Goal: Use online tool/utility: Utilize a website feature to perform a specific function

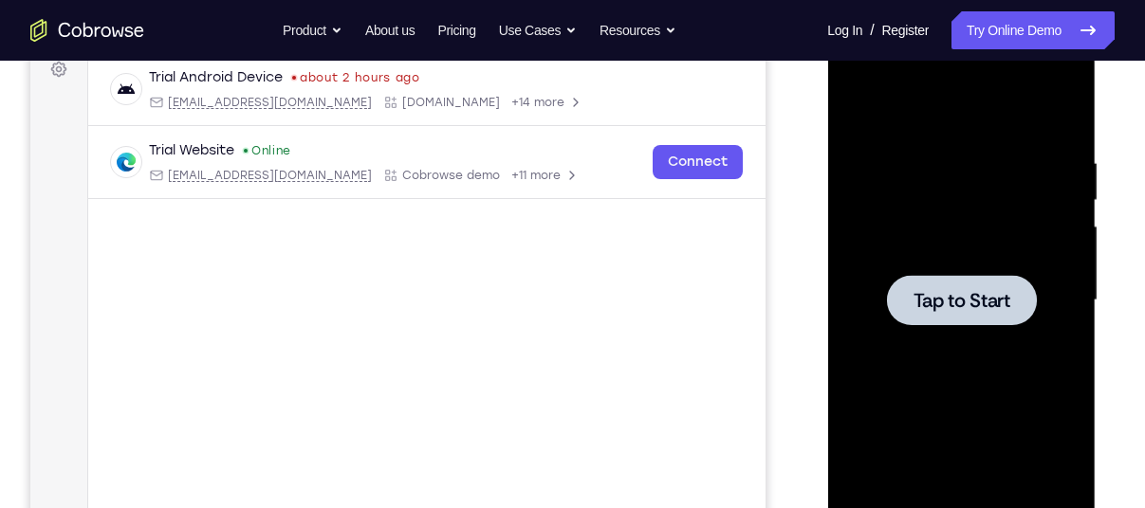
click at [963, 305] on span "Tap to Start" at bounding box center [960, 300] width 97 height 19
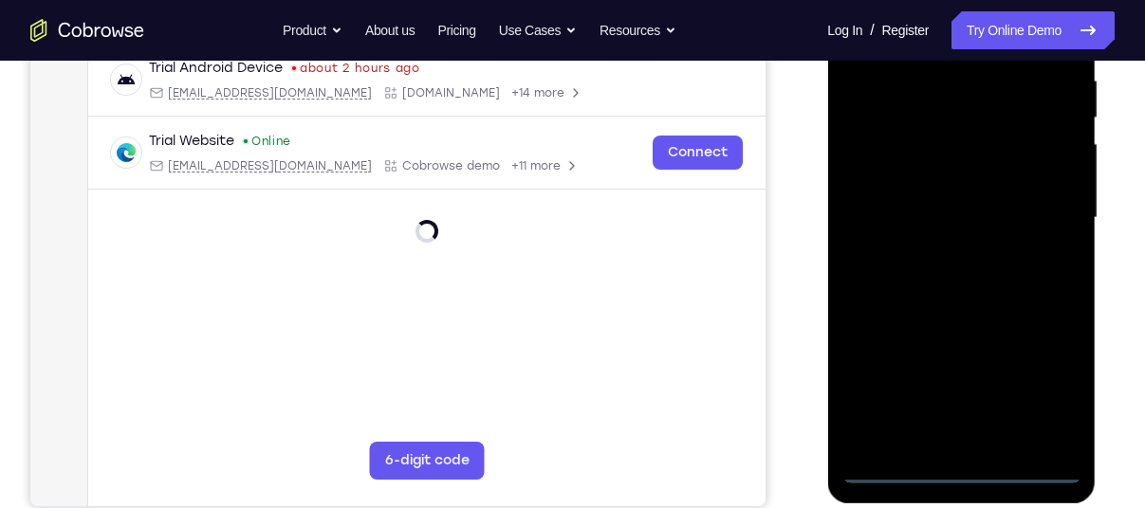
scroll to position [398, 0]
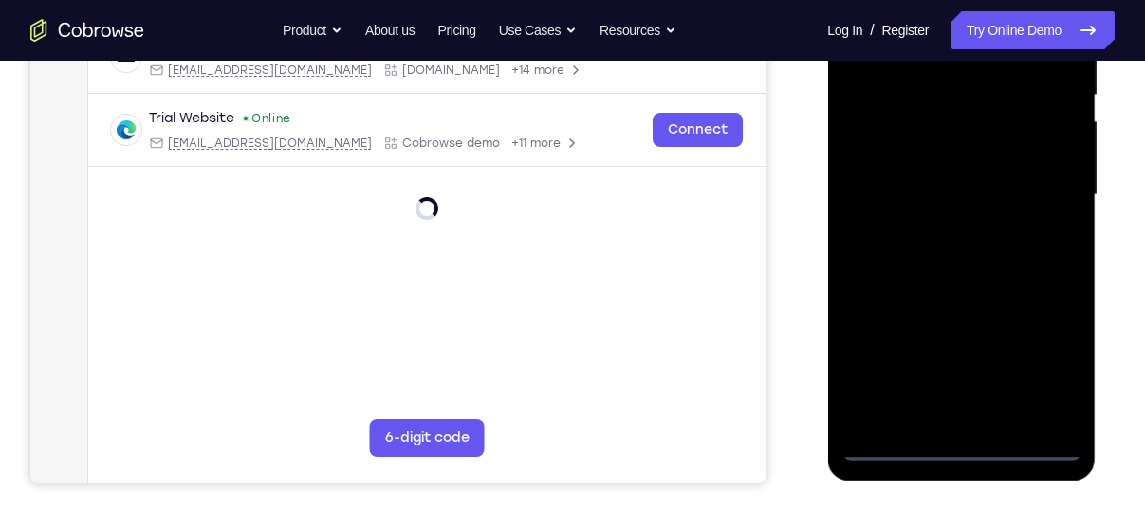
click at [963, 450] on div at bounding box center [960, 195] width 239 height 531
click at [1045, 356] on div at bounding box center [960, 195] width 239 height 531
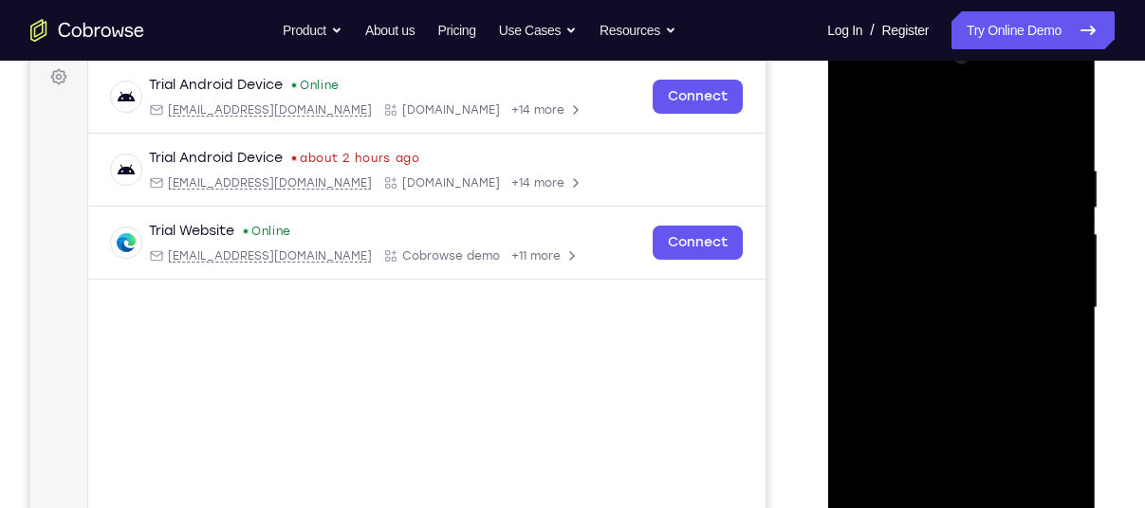
scroll to position [284, 0]
click at [929, 130] on div at bounding box center [960, 310] width 239 height 531
click at [1039, 300] on div at bounding box center [960, 310] width 239 height 531
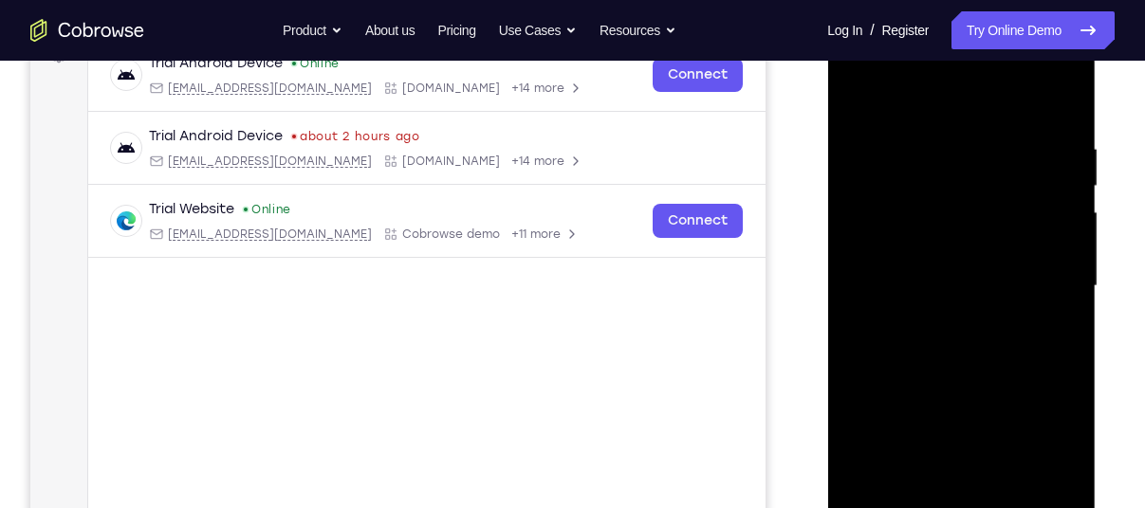
scroll to position [306, 0]
click at [944, 318] on div at bounding box center [960, 287] width 239 height 531
click at [956, 378] on div at bounding box center [960, 287] width 239 height 531
click at [942, 271] on div at bounding box center [960, 287] width 239 height 531
click at [909, 296] on div at bounding box center [960, 287] width 239 height 531
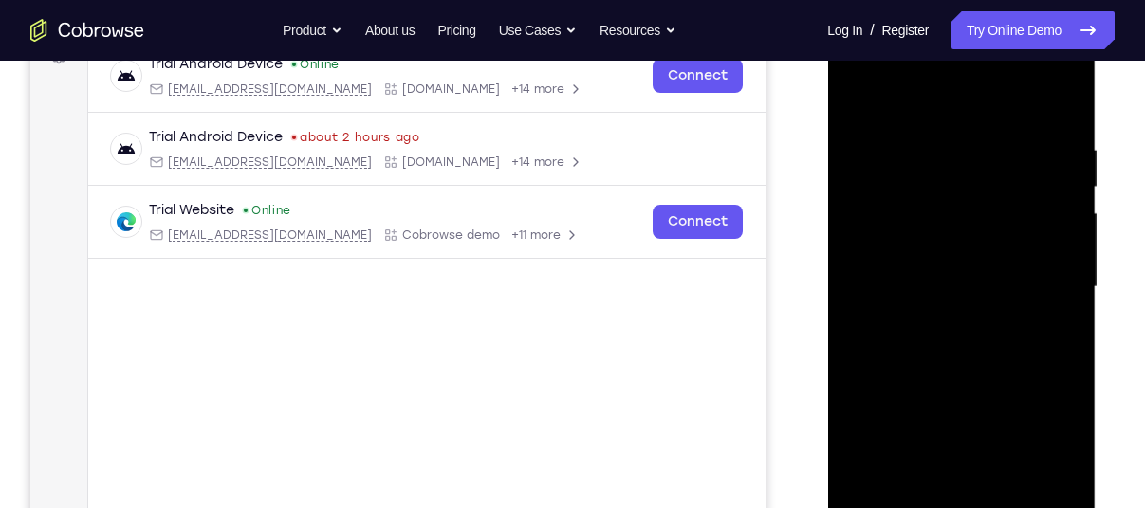
click at [881, 233] on div at bounding box center [960, 287] width 239 height 531
click at [1054, 178] on div at bounding box center [960, 287] width 239 height 531
click at [873, 290] on div at bounding box center [960, 287] width 239 height 531
click at [896, 277] on div at bounding box center [960, 287] width 239 height 531
click at [920, 308] on div at bounding box center [960, 287] width 239 height 531
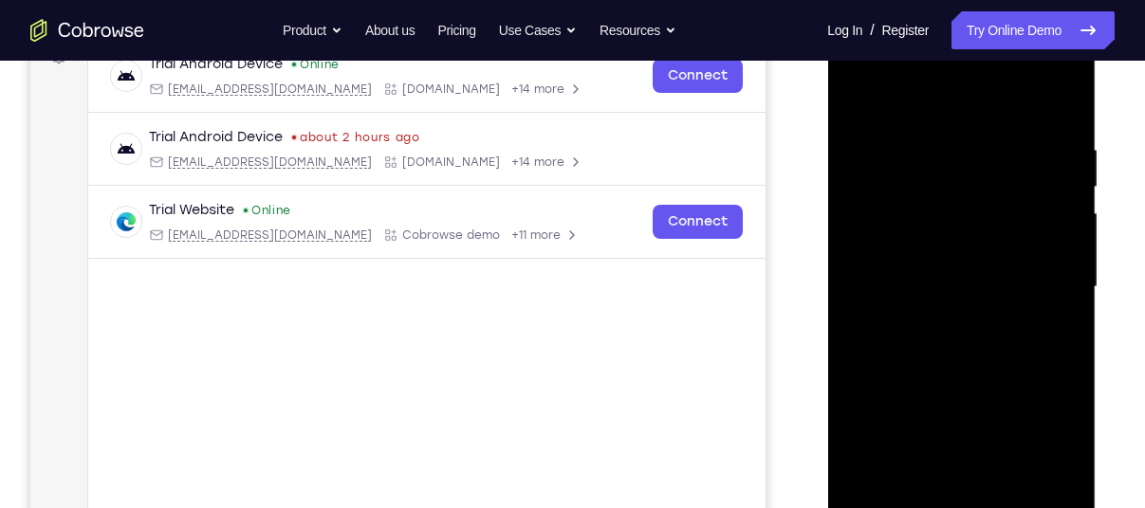
click at [1043, 91] on div at bounding box center [960, 287] width 239 height 531
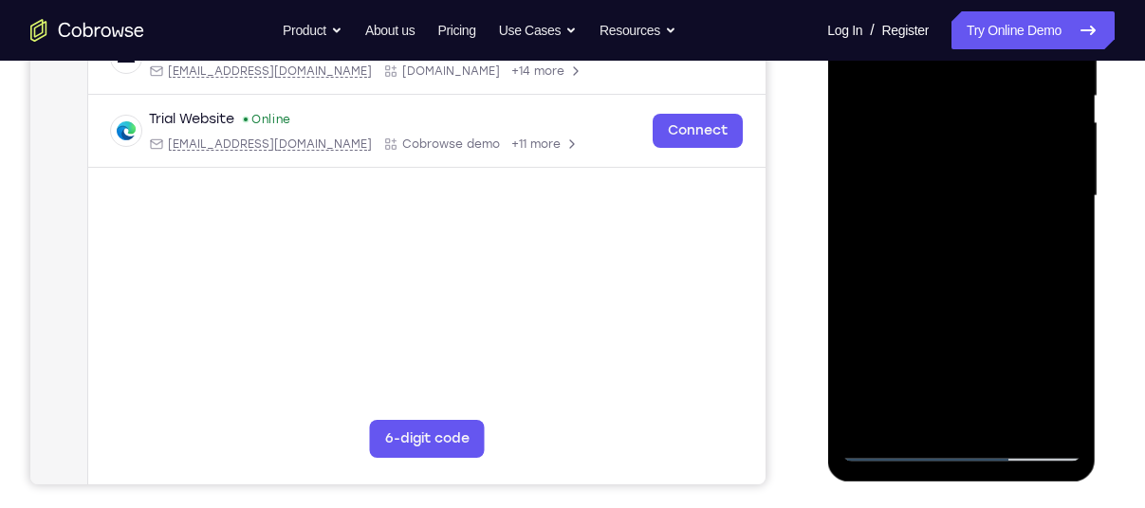
click at [963, 419] on div at bounding box center [960, 196] width 239 height 531
click at [972, 137] on div at bounding box center [960, 196] width 239 height 531
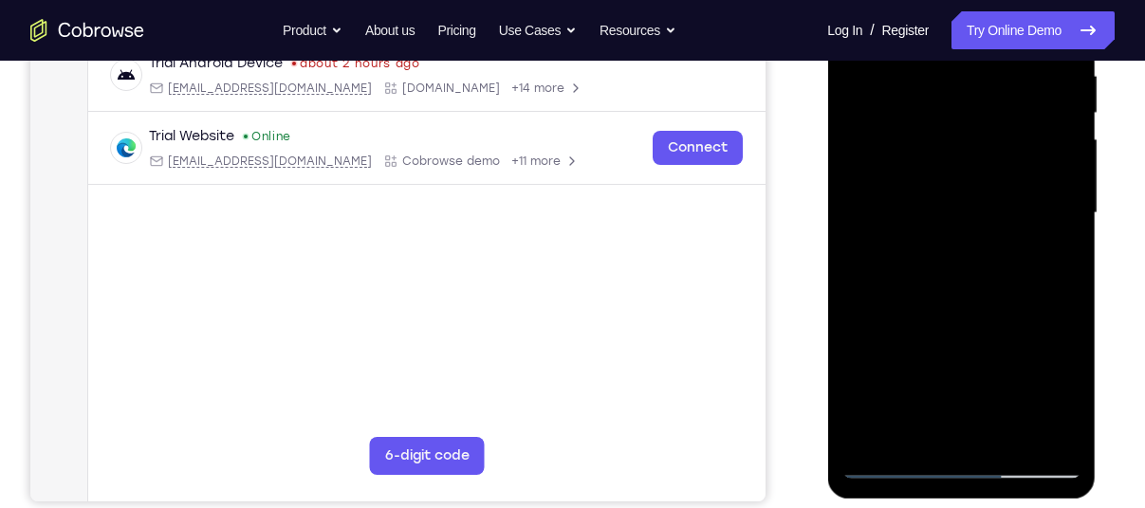
scroll to position [381, 0]
click at [966, 149] on div at bounding box center [960, 212] width 239 height 531
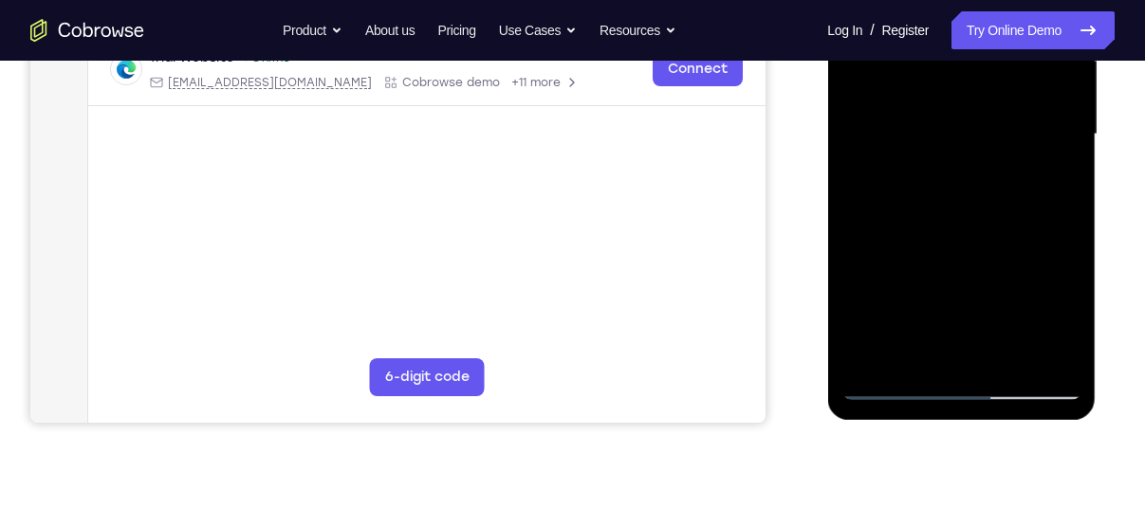
scroll to position [460, 0]
click at [890, 385] on div at bounding box center [960, 133] width 239 height 531
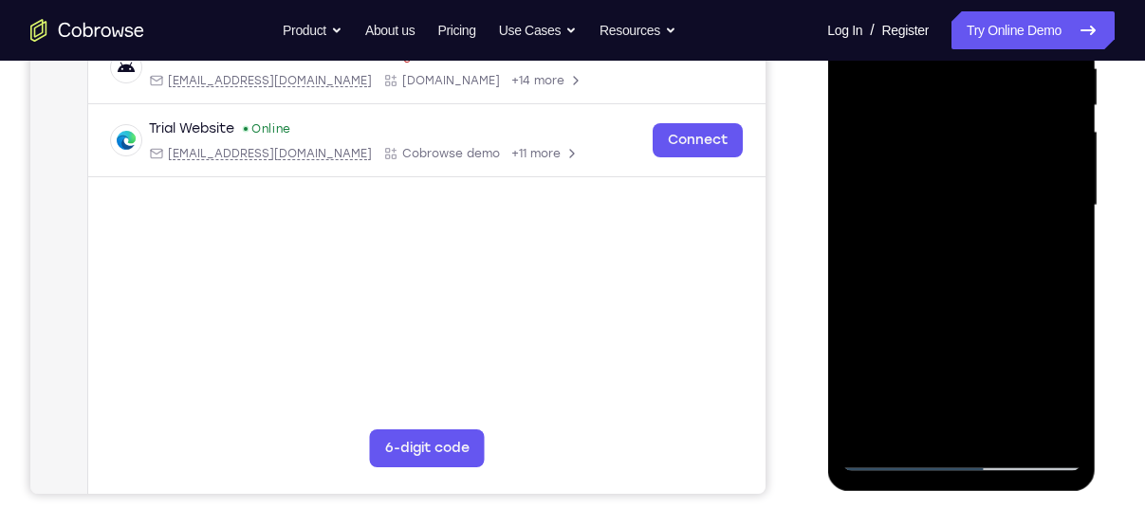
scroll to position [389, 0]
